Goal: Transaction & Acquisition: Book appointment/travel/reservation

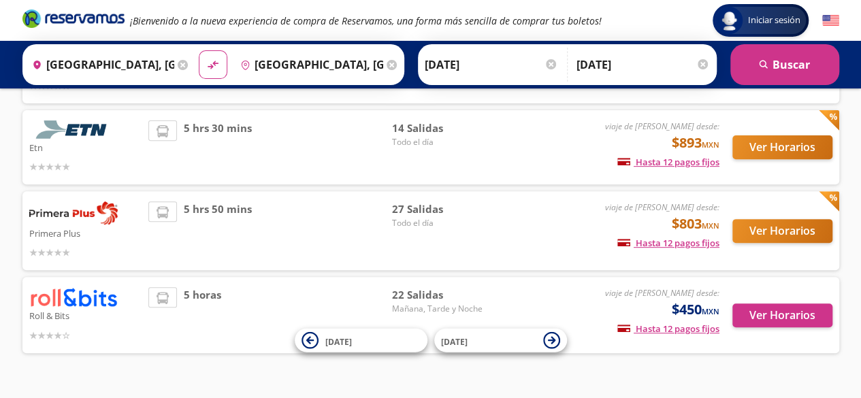
scroll to position [204, 0]
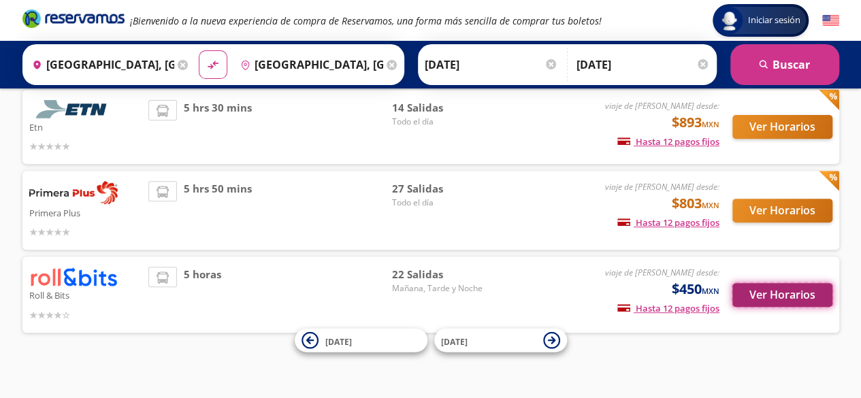
click at [755, 297] on button "Ver Horarios" at bounding box center [783, 295] width 100 height 24
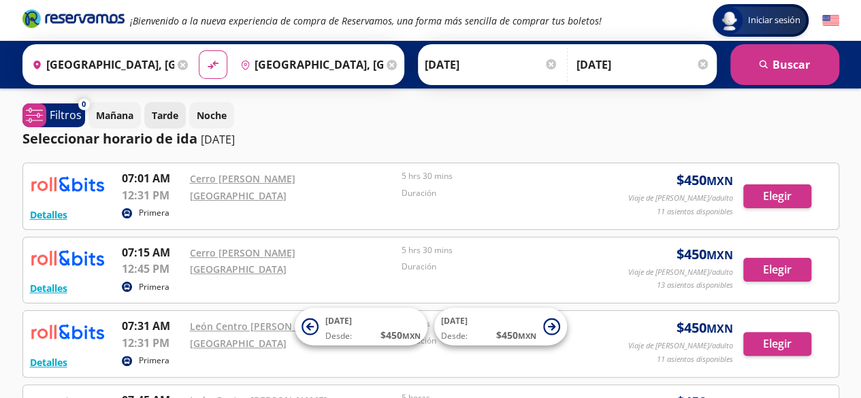
click at [154, 120] on p "Tarde" at bounding box center [165, 115] width 27 height 14
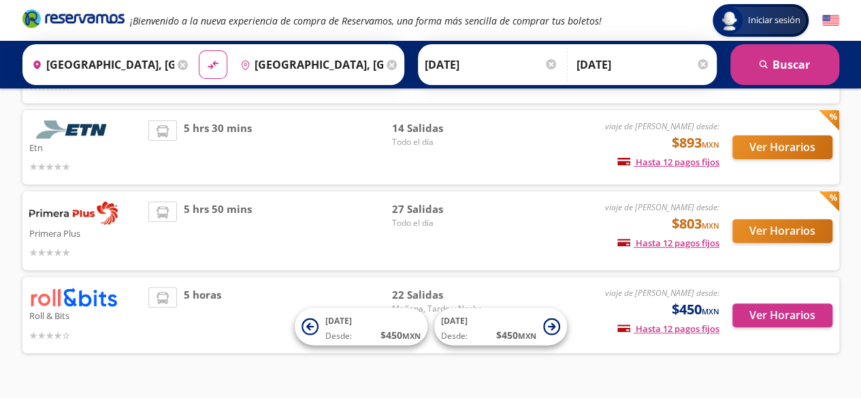
scroll to position [187, 0]
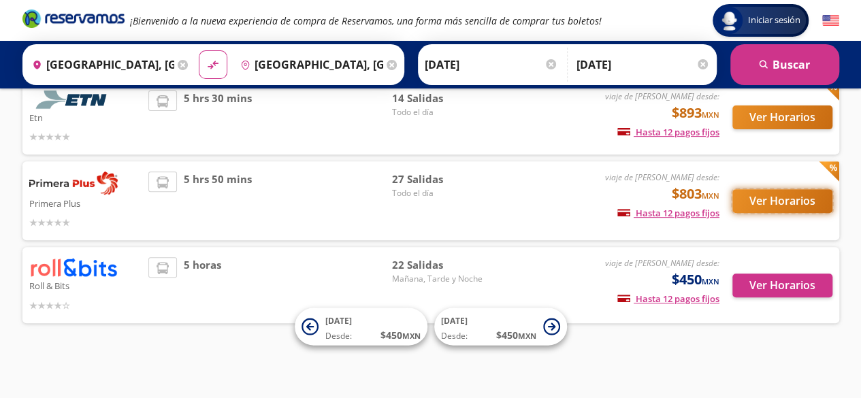
click at [762, 208] on button "Ver Horarios" at bounding box center [783, 201] width 100 height 24
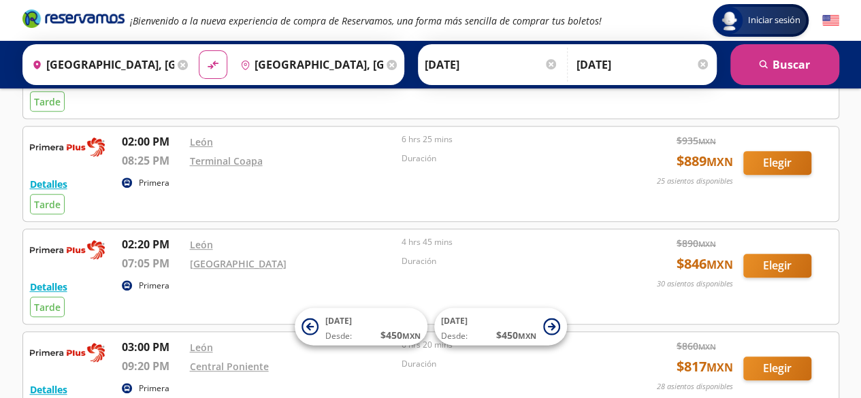
scroll to position [272, 0]
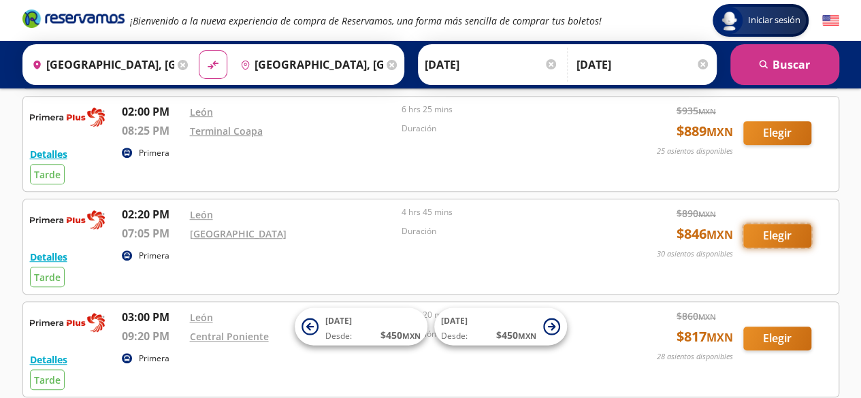
click at [774, 231] on button "Elegir" at bounding box center [777, 236] width 68 height 24
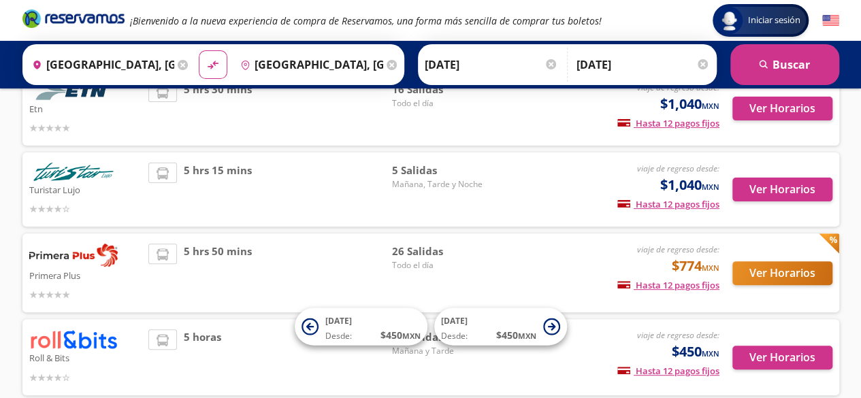
scroll to position [136, 0]
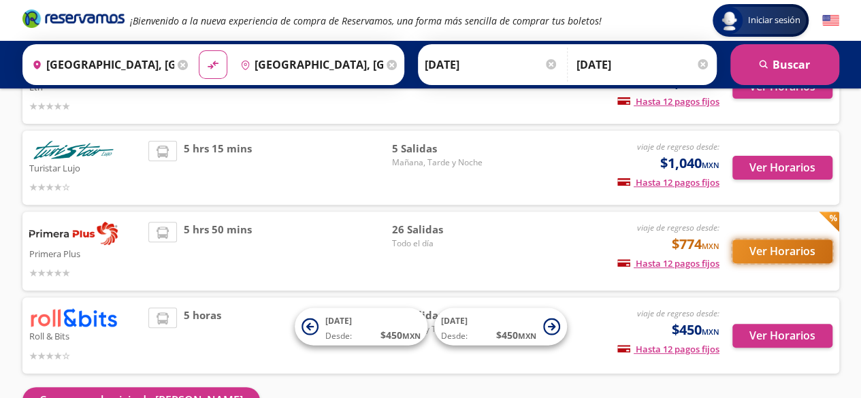
click at [747, 254] on button "Ver Horarios" at bounding box center [783, 252] width 100 height 24
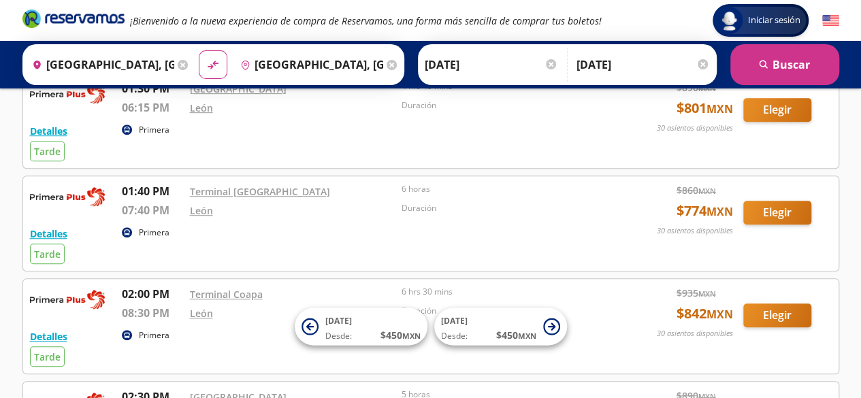
scroll to position [340, 0]
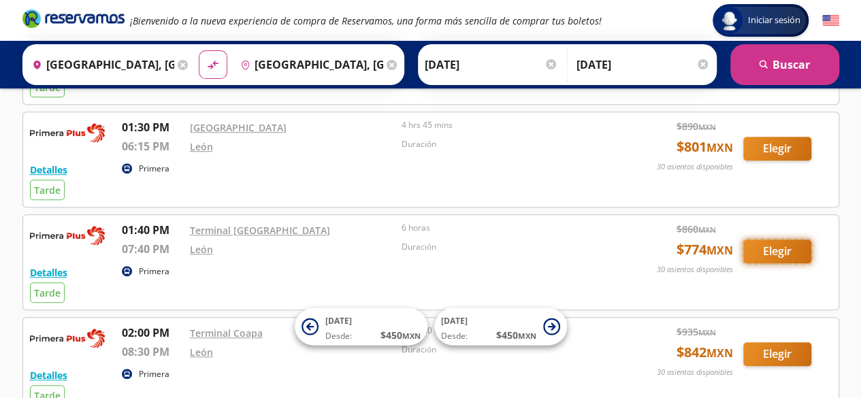
click at [791, 246] on button "Elegir" at bounding box center [777, 252] width 68 height 24
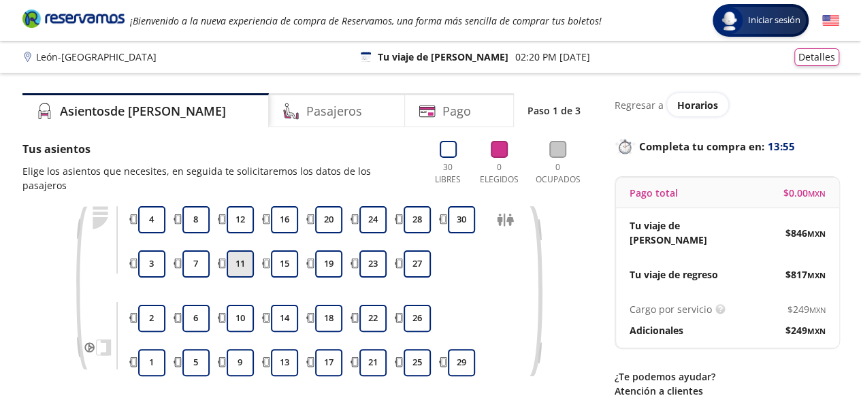
click at [236, 251] on button "11" at bounding box center [240, 264] width 27 height 27
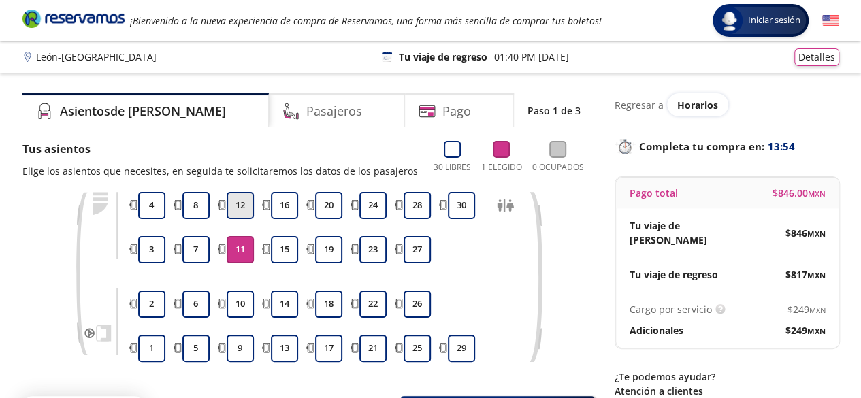
click at [242, 213] on button "12" at bounding box center [240, 205] width 27 height 27
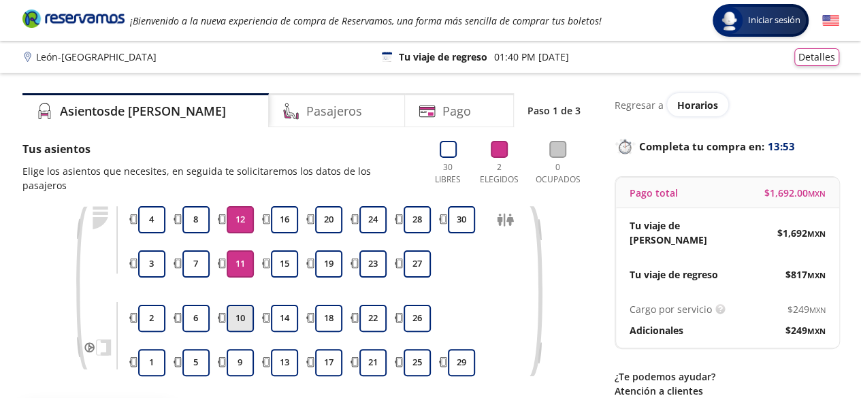
click at [242, 312] on button "10" at bounding box center [240, 318] width 27 height 27
click at [246, 349] on button "9" at bounding box center [240, 362] width 27 height 27
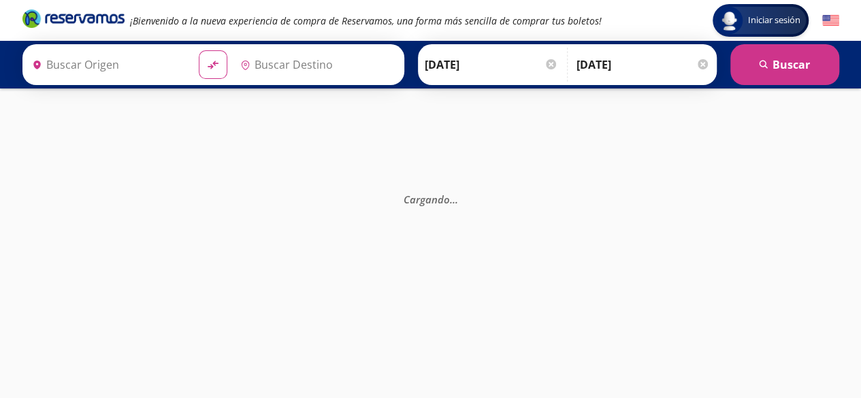
scroll to position [197, 0]
type input "[GEOGRAPHIC_DATA], [GEOGRAPHIC_DATA]"
